Goal: Transaction & Acquisition: Download file/media

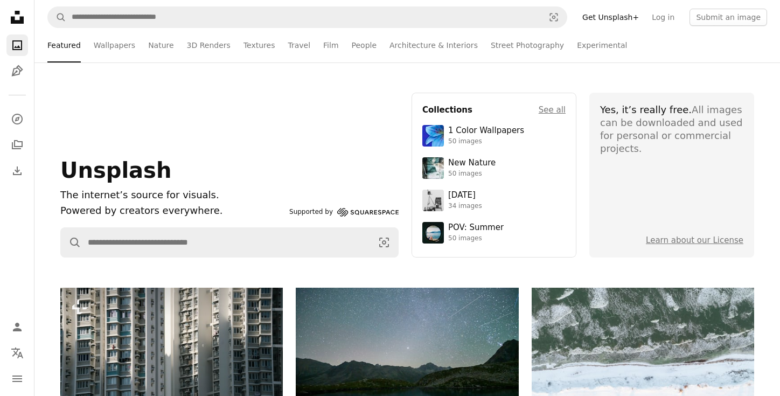
scroll to position [3176, 0]
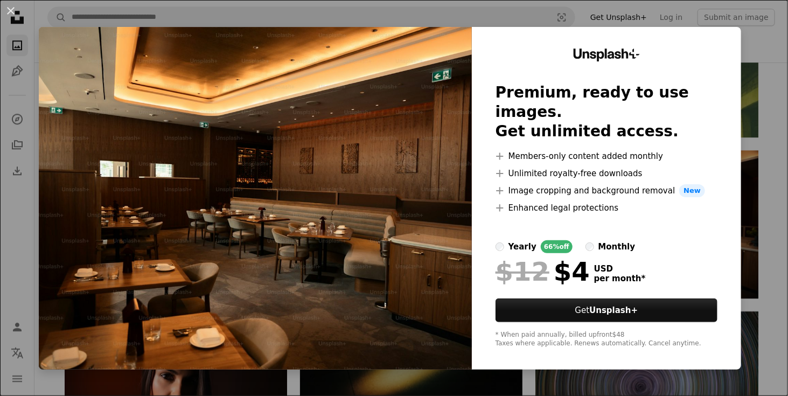
drag, startPoint x: 12, startPoint y: 12, endPoint x: 338, endPoint y: 172, distance: 362.6
click at [12, 12] on button "An X shape" at bounding box center [10, 10] width 13 height 13
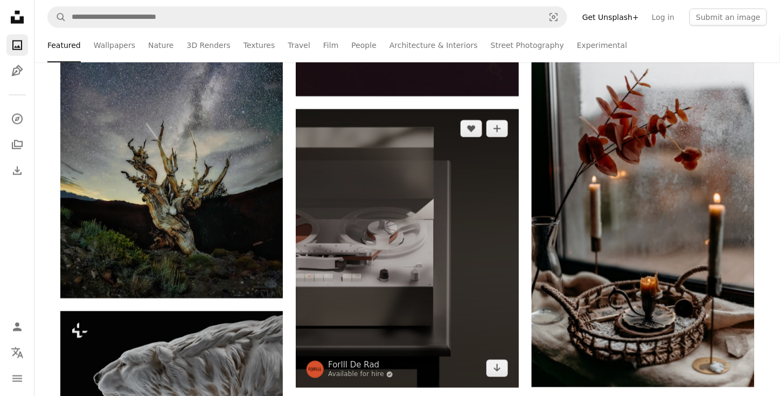
scroll to position [7262, 0]
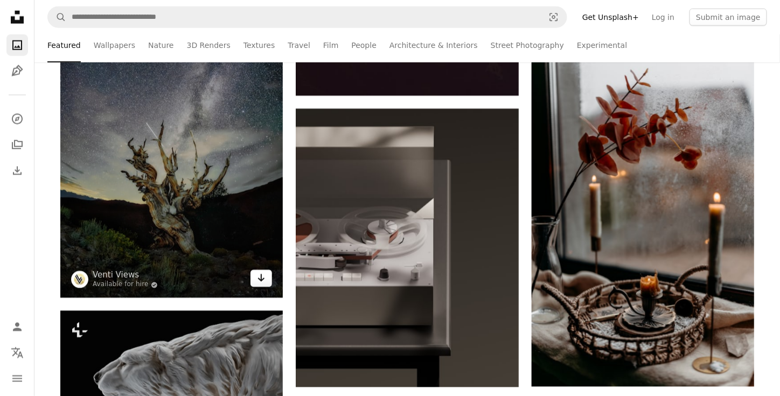
click at [263, 280] on icon "Download" at bounding box center [261, 278] width 7 height 8
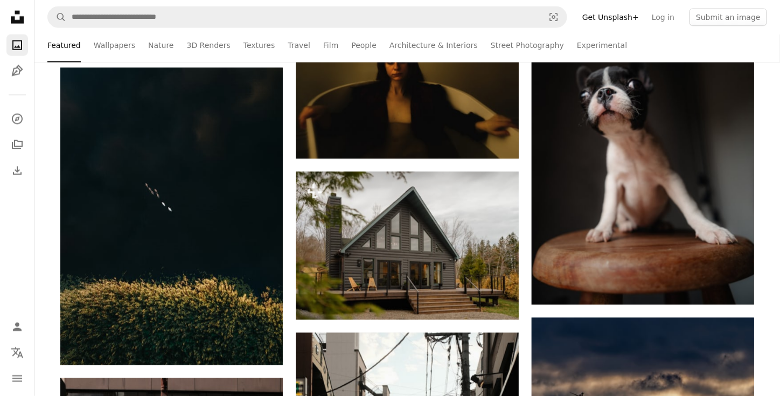
scroll to position [8663, 0]
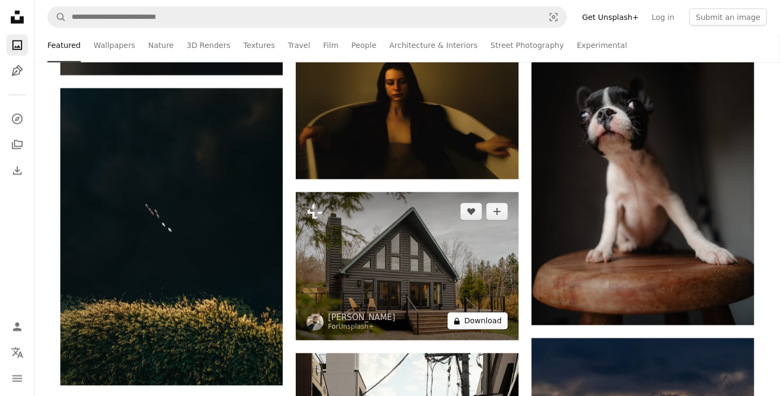
click at [487, 325] on button "A lock Download" at bounding box center [477, 320] width 60 height 17
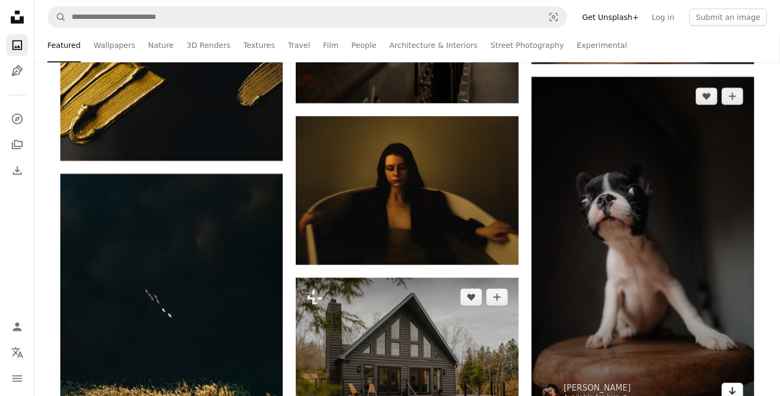
scroll to position [8673, 0]
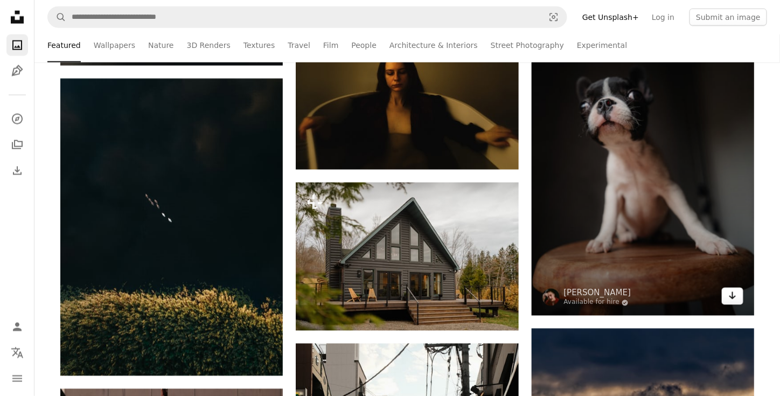
click at [737, 294] on link "Arrow pointing down" at bounding box center [732, 295] width 22 height 17
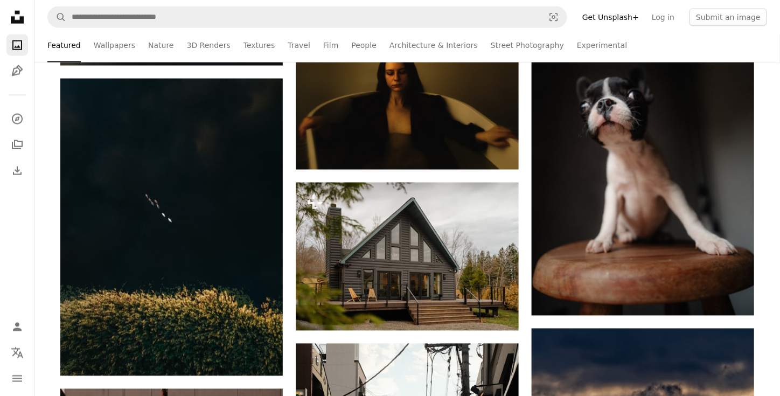
click at [733, 34] on ul "Featured Wallpapers Nature 3D Renders Textures Travel Film People Architecture …" at bounding box center [430, 45] width 673 height 34
click at [749, 45] on ul "Featured Wallpapers Nature 3D Renders Textures Travel Film People Architecture …" at bounding box center [430, 45] width 673 height 34
